Goal: Task Accomplishment & Management: Manage account settings

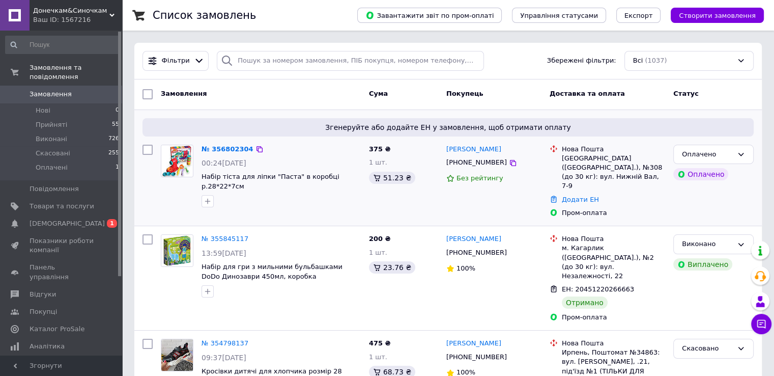
click at [213, 153] on div "№ 356802304" at bounding box center [227, 149] width 54 height 12
click at [215, 139] on div "Згенеруйте або додайте ЕН у замовлення, щоб отримати оплату № 356802304 00:24[D…" at bounding box center [447, 168] width 627 height 116
click at [215, 149] on link "№ 356802304" at bounding box center [228, 149] width 52 height 8
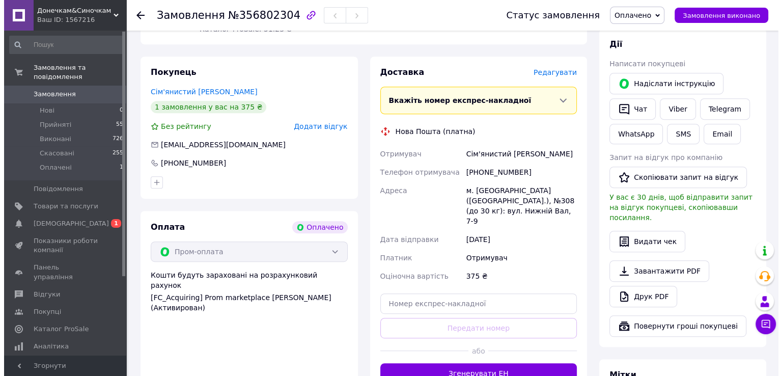
scroll to position [458, 0]
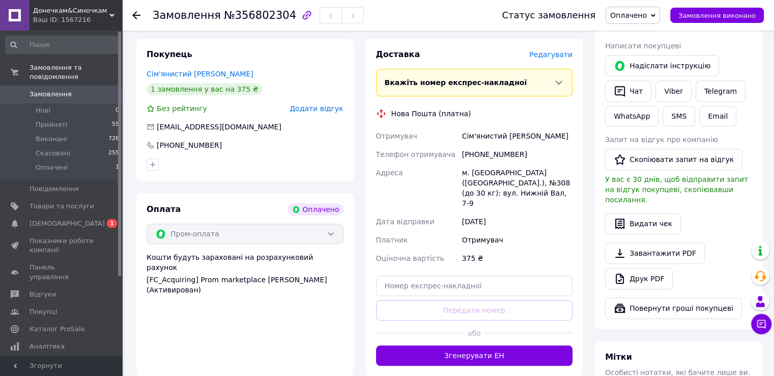
click at [551, 60] on div "Редагувати" at bounding box center [550, 54] width 43 height 10
click at [551, 59] on span "Редагувати" at bounding box center [550, 54] width 43 height 8
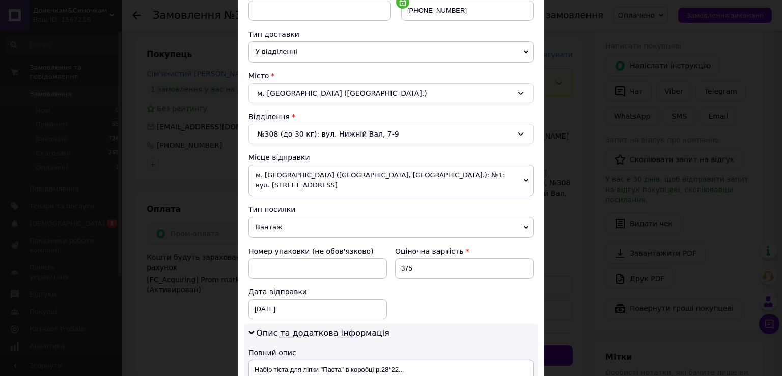
scroll to position [254, 0]
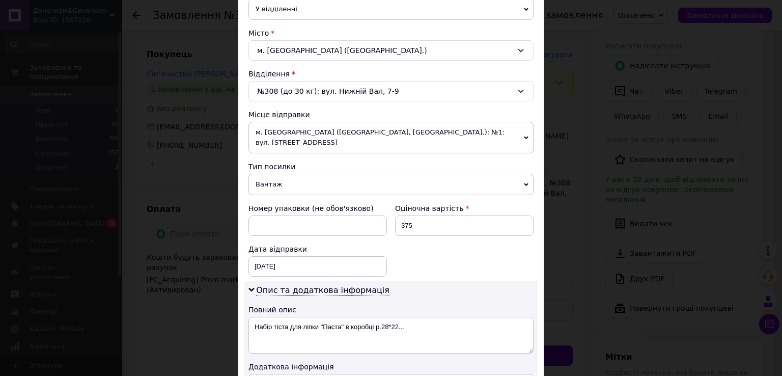
click at [348, 125] on span "м. [GEOGRAPHIC_DATA] ([GEOGRAPHIC_DATA], [GEOGRAPHIC_DATA].): №1: вул. [STREET_…" at bounding box center [390, 138] width 285 height 32
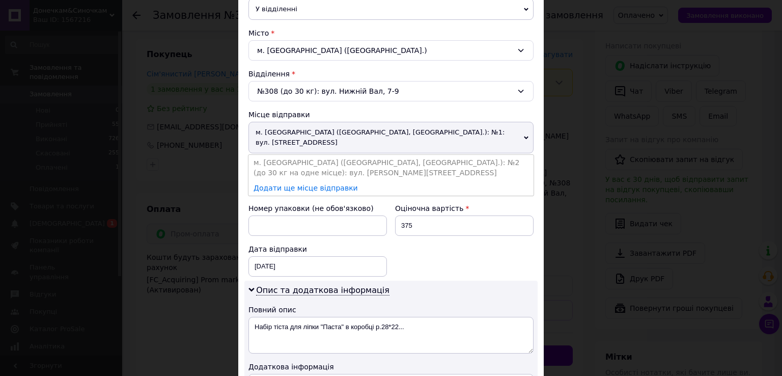
click at [348, 125] on span "м. [GEOGRAPHIC_DATA] ([GEOGRAPHIC_DATA], [GEOGRAPHIC_DATA].): №1: вул. [STREET_…" at bounding box center [390, 138] width 285 height 32
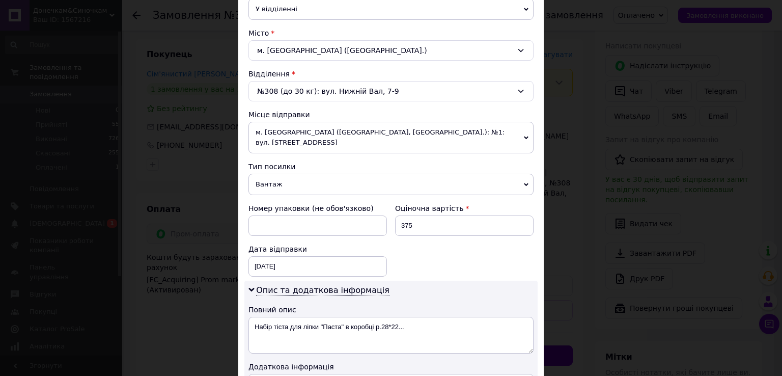
click at [388, 133] on span "м. [GEOGRAPHIC_DATA] ([GEOGRAPHIC_DATA], [GEOGRAPHIC_DATA].): №1: вул. [STREET_…" at bounding box center [390, 138] width 285 height 32
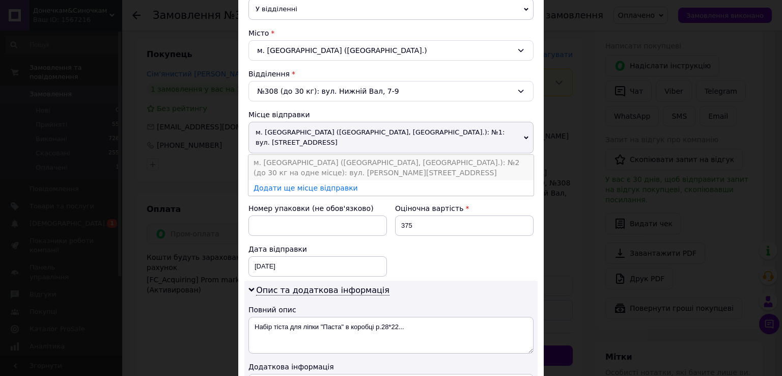
click at [388, 155] on li "м. [GEOGRAPHIC_DATA] ([GEOGRAPHIC_DATA], [GEOGRAPHIC_DATA].): №2 (до 30 кг на о…" at bounding box center [390, 167] width 285 height 25
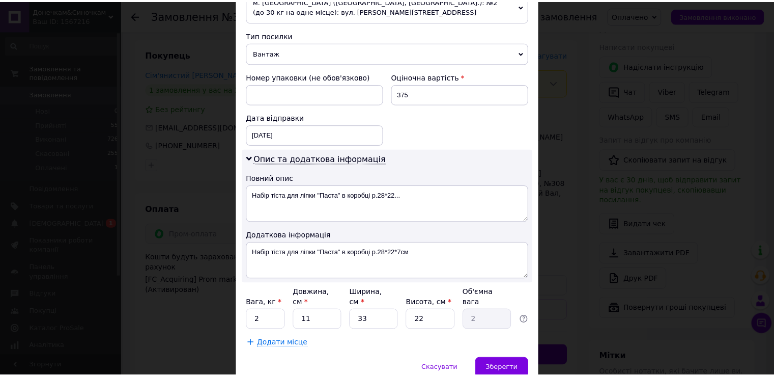
scroll to position [407, 0]
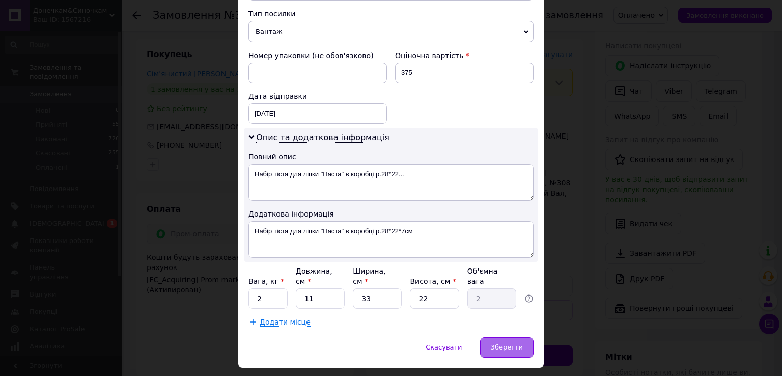
click at [514, 343] on span "Зберегти" at bounding box center [507, 347] width 32 height 8
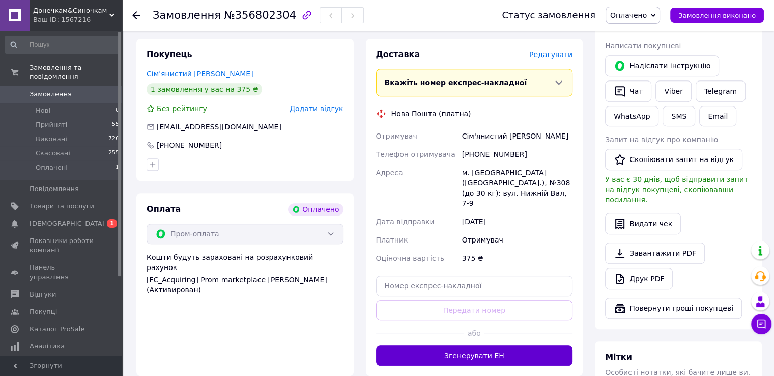
click at [480, 345] on button "Згенерувати ЕН" at bounding box center [474, 355] width 197 height 20
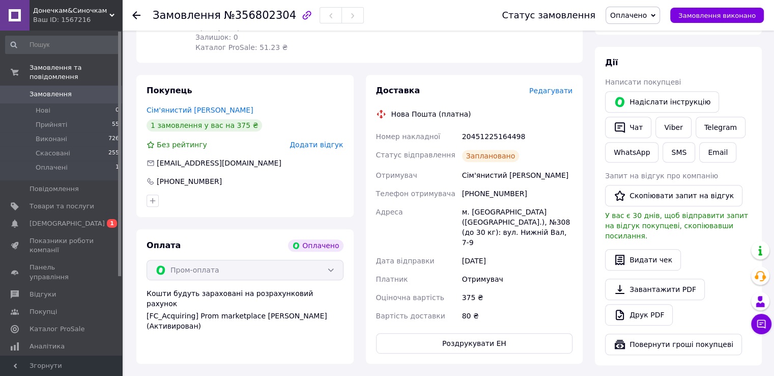
scroll to position [305, 0]
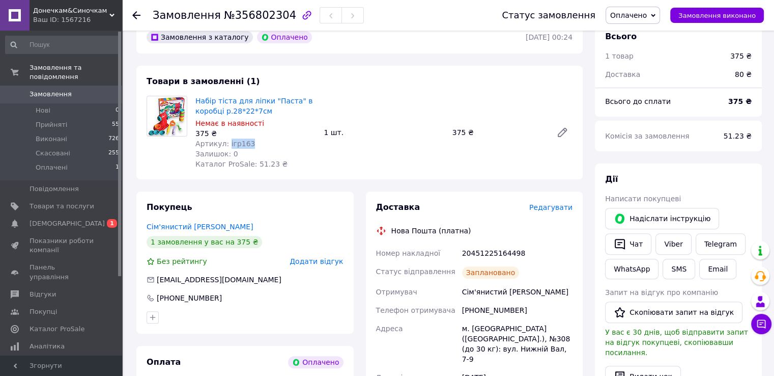
drag, startPoint x: 225, startPoint y: 145, endPoint x: 260, endPoint y: 143, distance: 34.1
click at [260, 143] on div "Артикул: ігр163" at bounding box center [255, 143] width 120 height 10
copy span "ігр163"
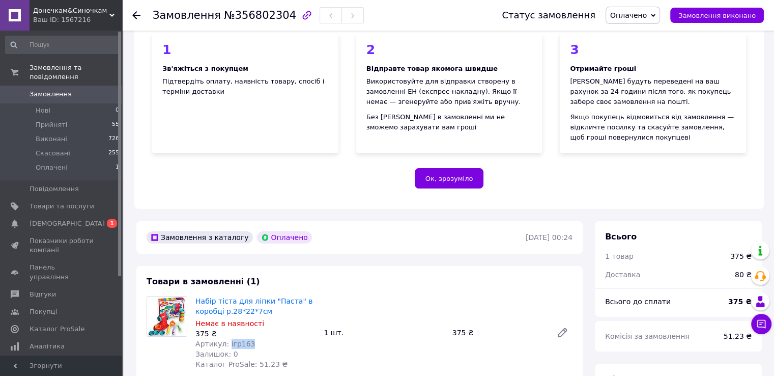
scroll to position [0, 0]
